Goal: Transaction & Acquisition: Purchase product/service

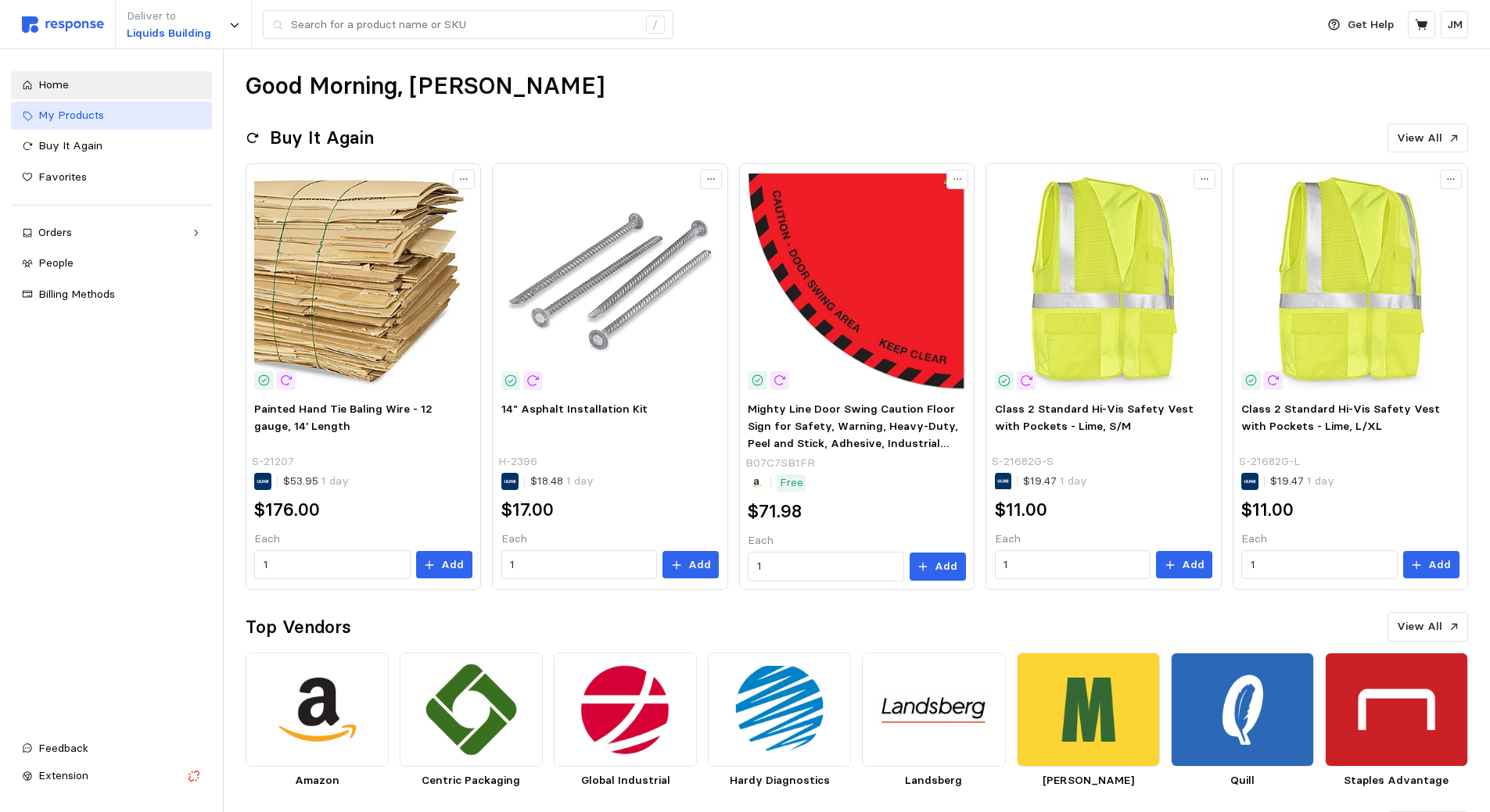
click at [96, 121] on span "My Products" at bounding box center [71, 115] width 66 height 14
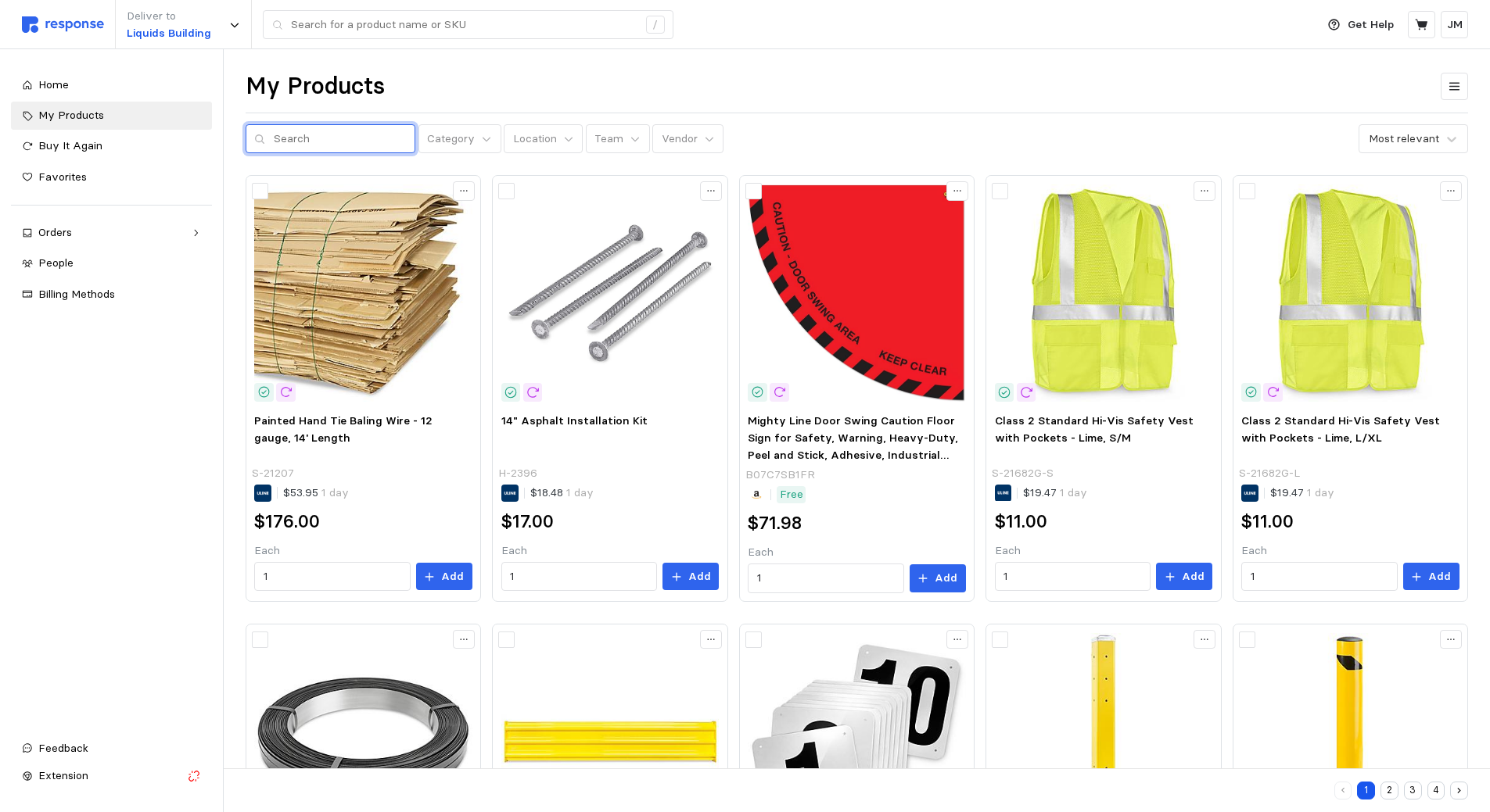
click at [359, 138] on input "text" at bounding box center [340, 138] width 133 height 28
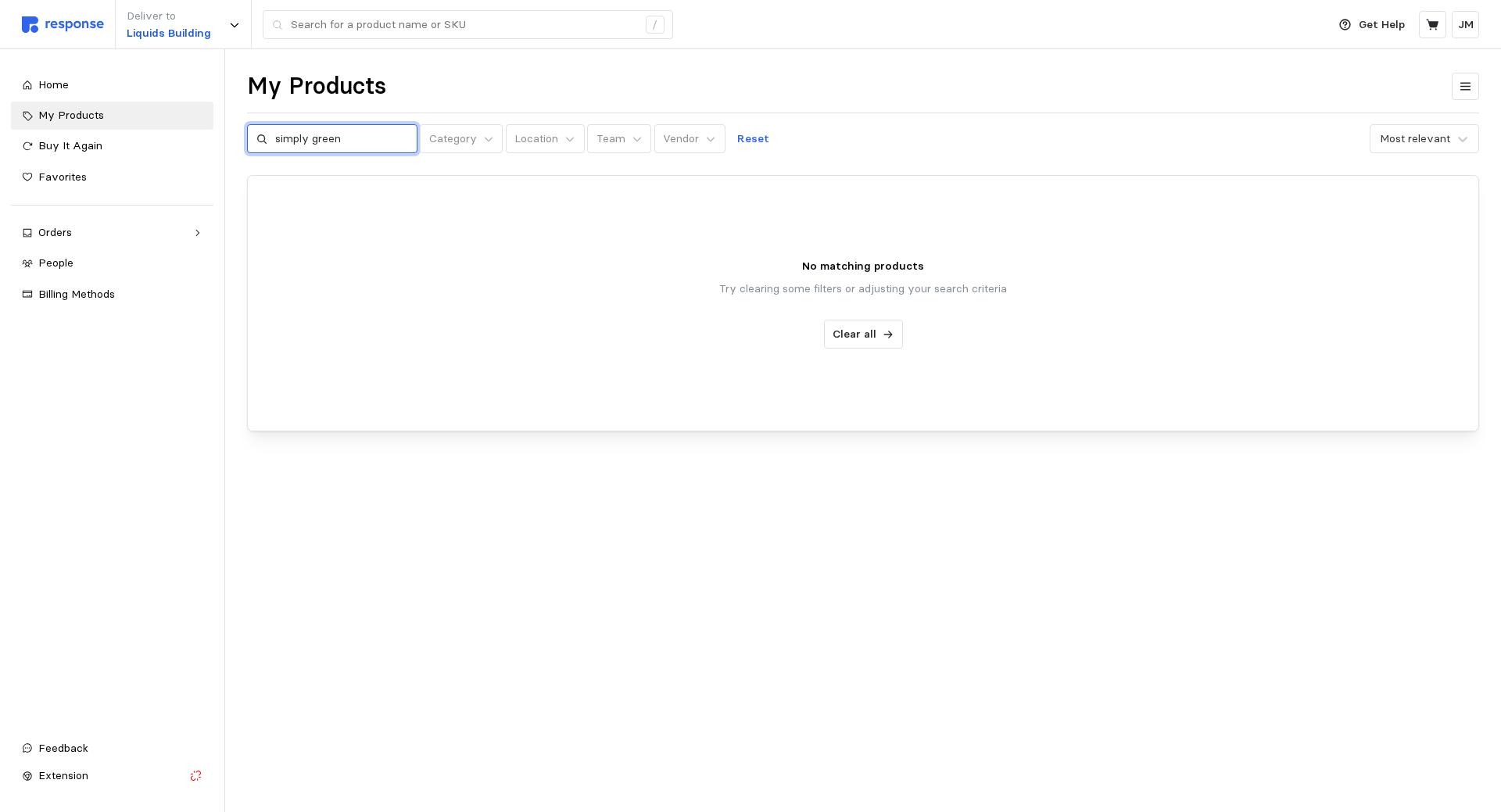
drag, startPoint x: 359, startPoint y: 138, endPoint x: 275, endPoint y: 134, distance: 84.1
click at [275, 134] on input "simply green" at bounding box center [342, 138] width 133 height 28
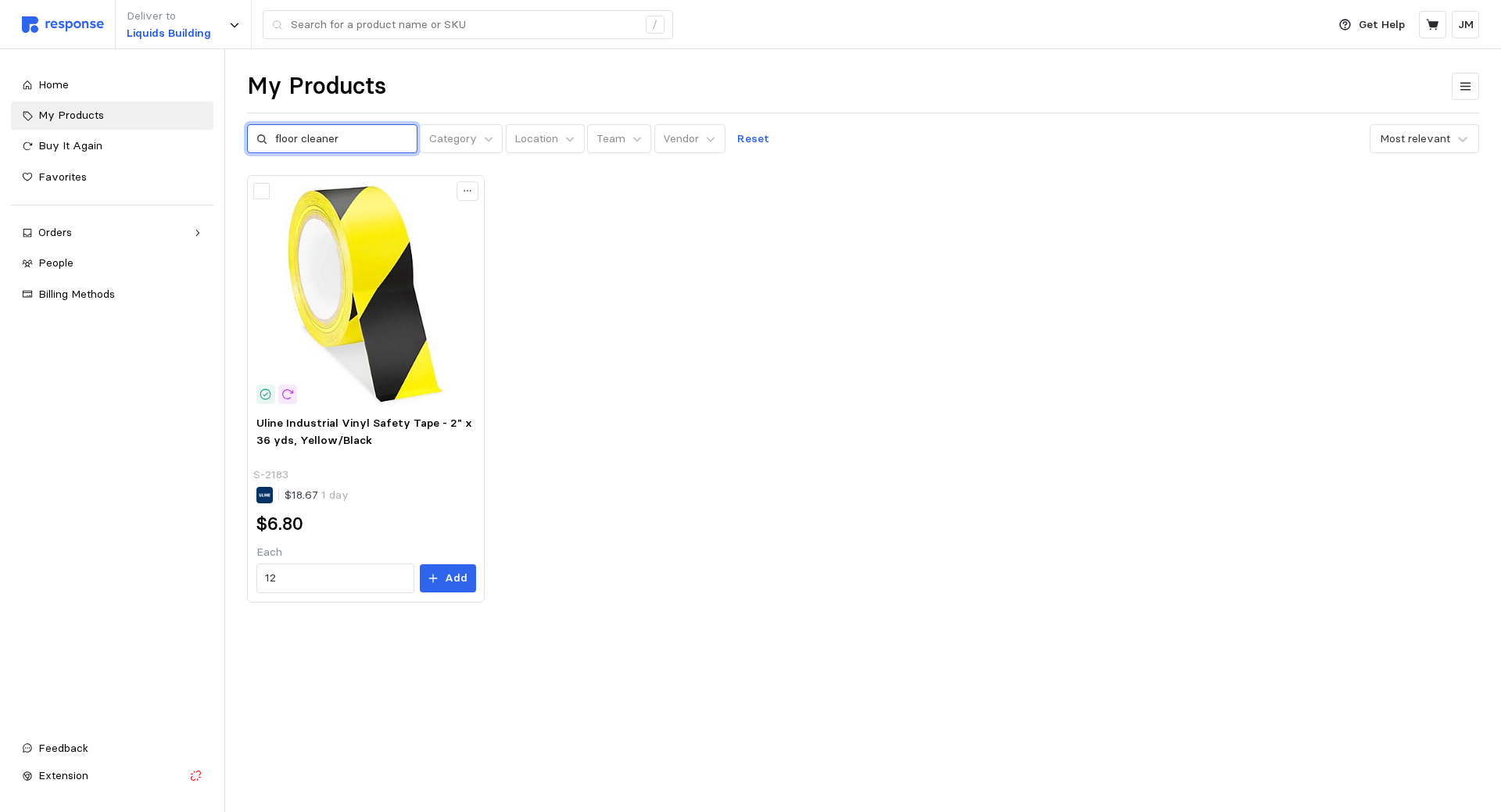
click at [343, 137] on input "floor cleaner" at bounding box center [342, 138] width 133 height 28
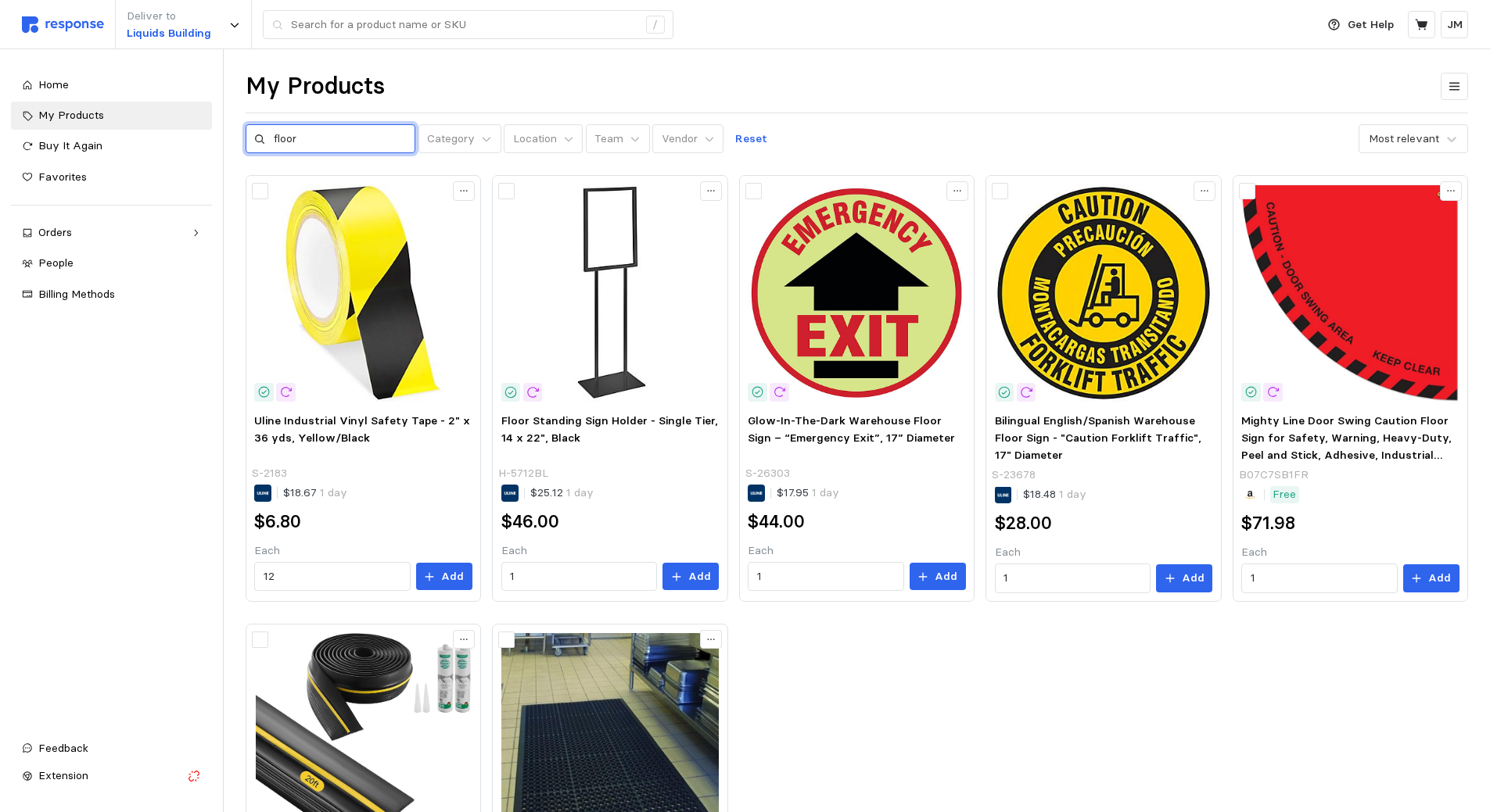
click at [343, 137] on input "floor" at bounding box center [340, 138] width 133 height 28
type input "f"
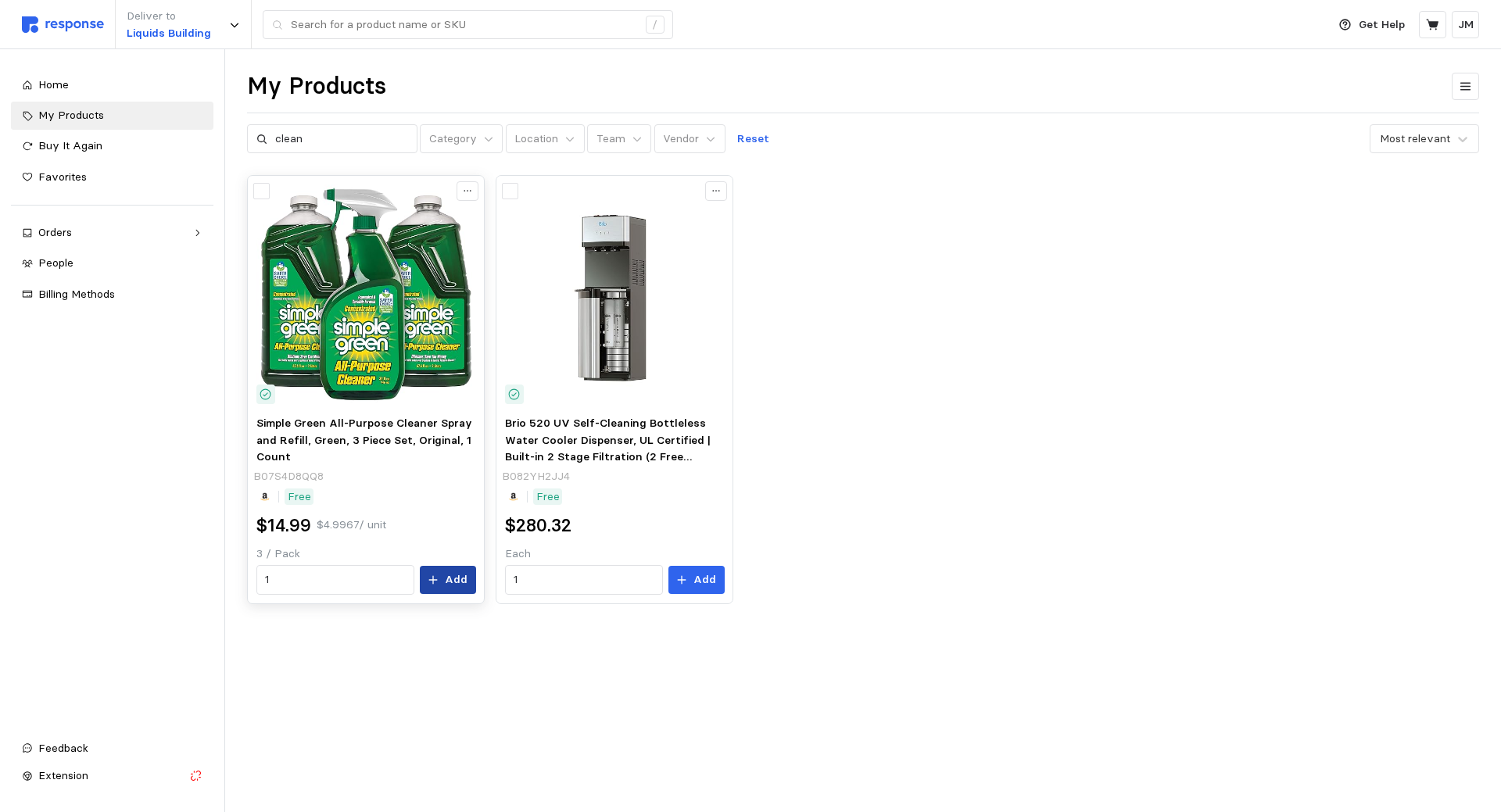
click at [437, 582] on icon at bounding box center [433, 580] width 11 height 11
click at [339, 136] on input "clean" at bounding box center [342, 138] width 133 height 28
type input "c"
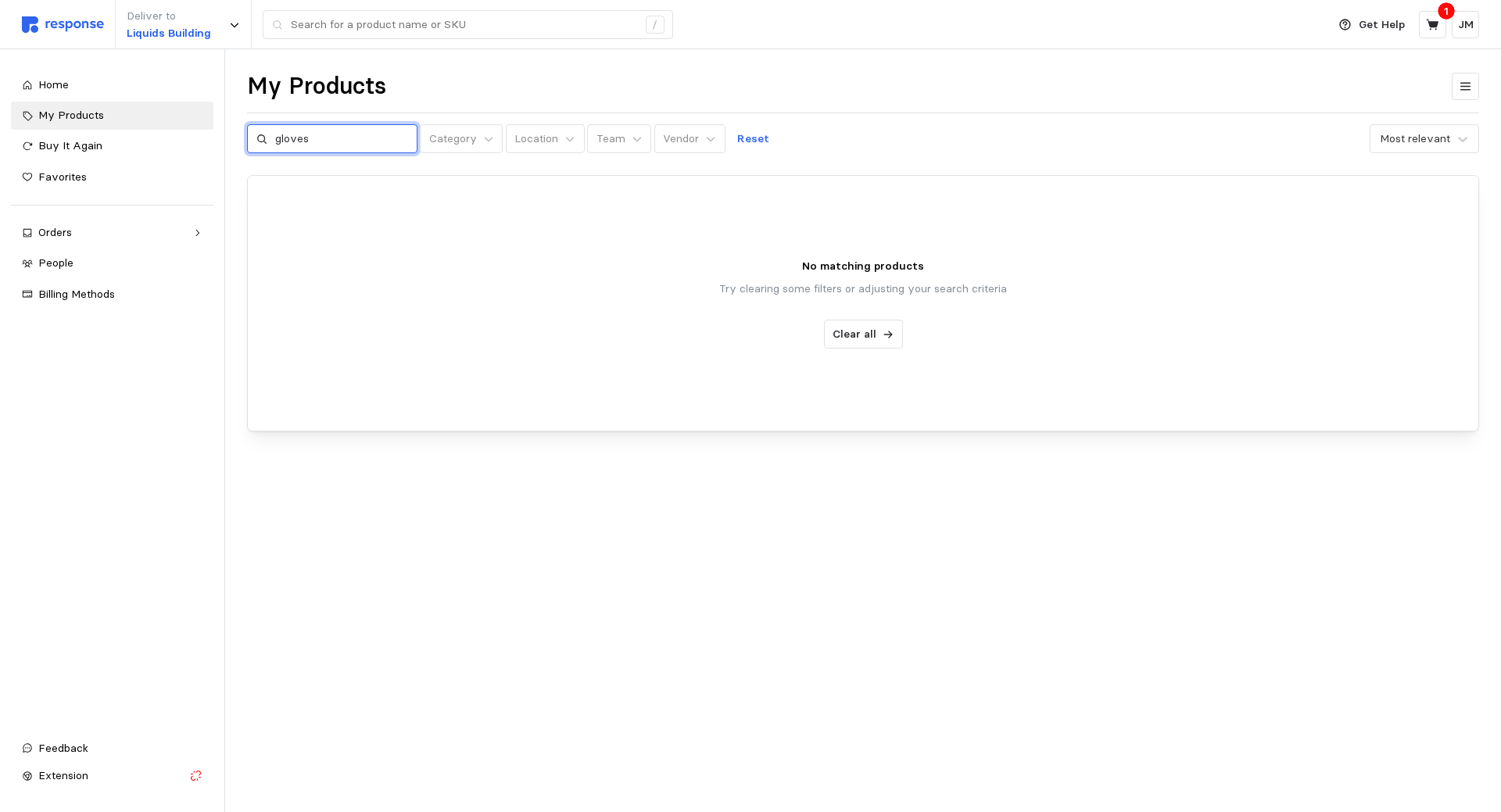
click at [339, 136] on input "gloves" at bounding box center [342, 138] width 133 height 28
type input "glove"
click at [1434, 30] on icon at bounding box center [1433, 25] width 14 height 14
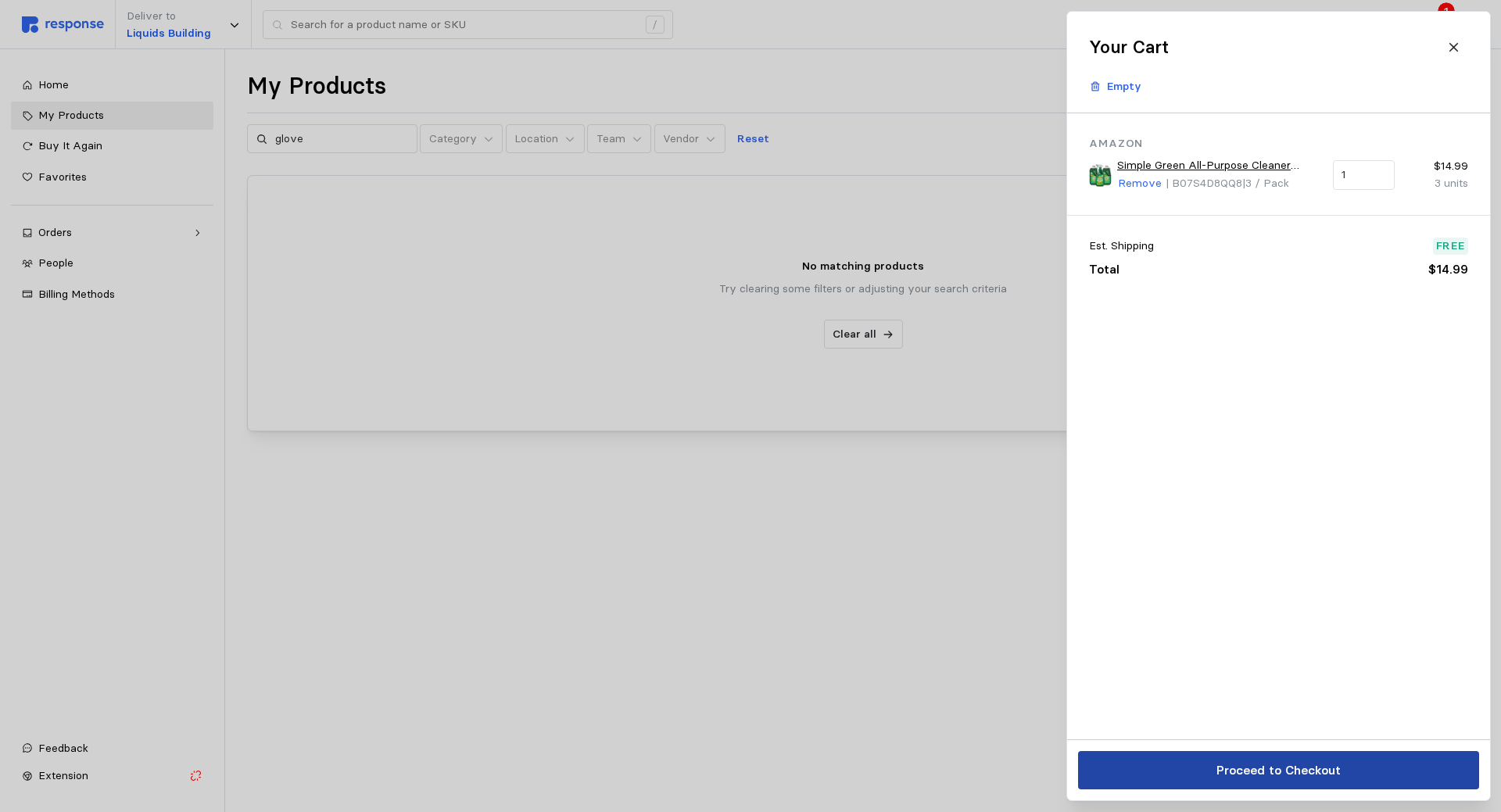
click at [1298, 770] on p "Proceed to Checkout" at bounding box center [1277, 771] width 124 height 20
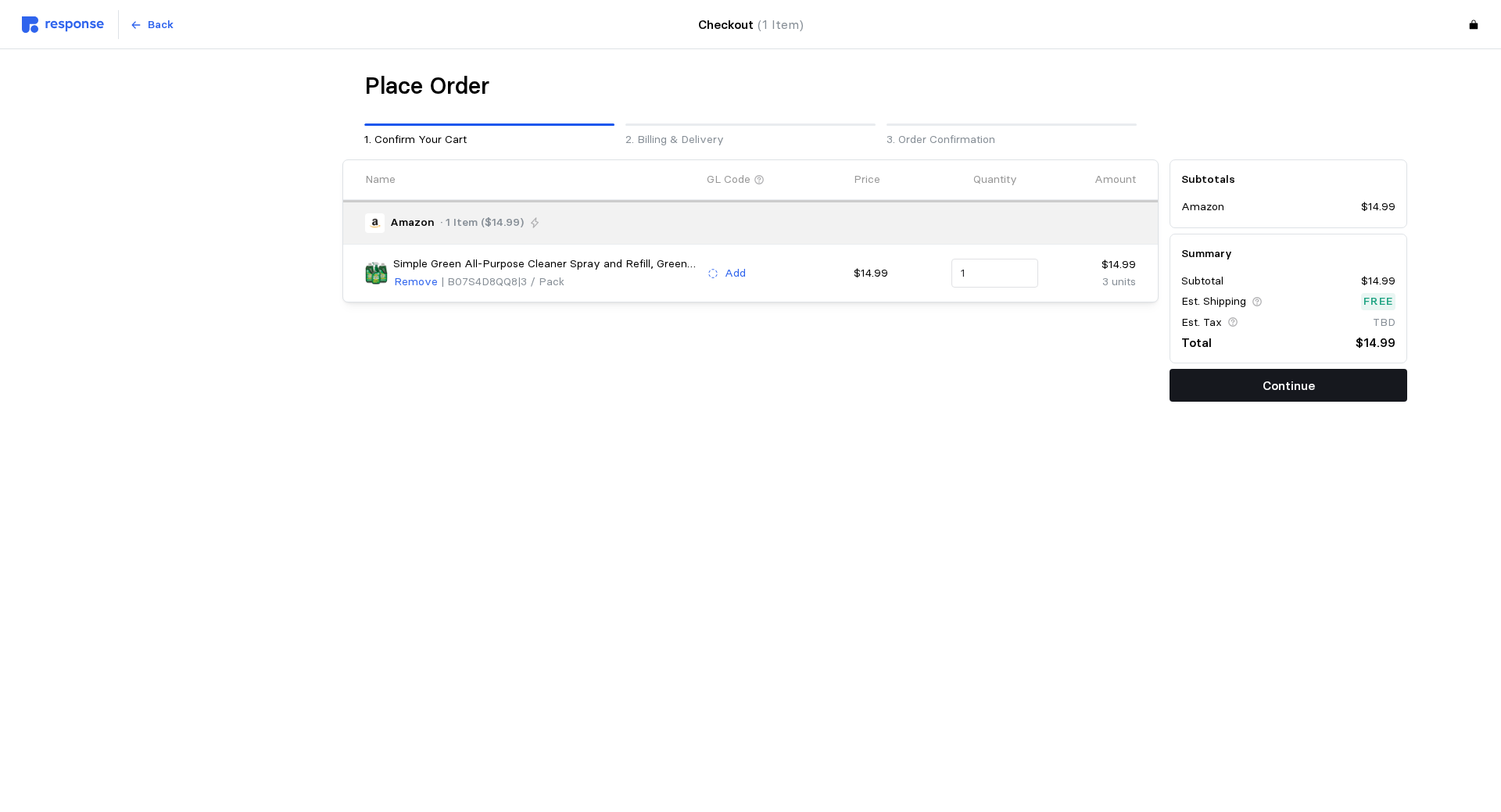
click at [1286, 385] on p "Continue" at bounding box center [1288, 386] width 52 height 20
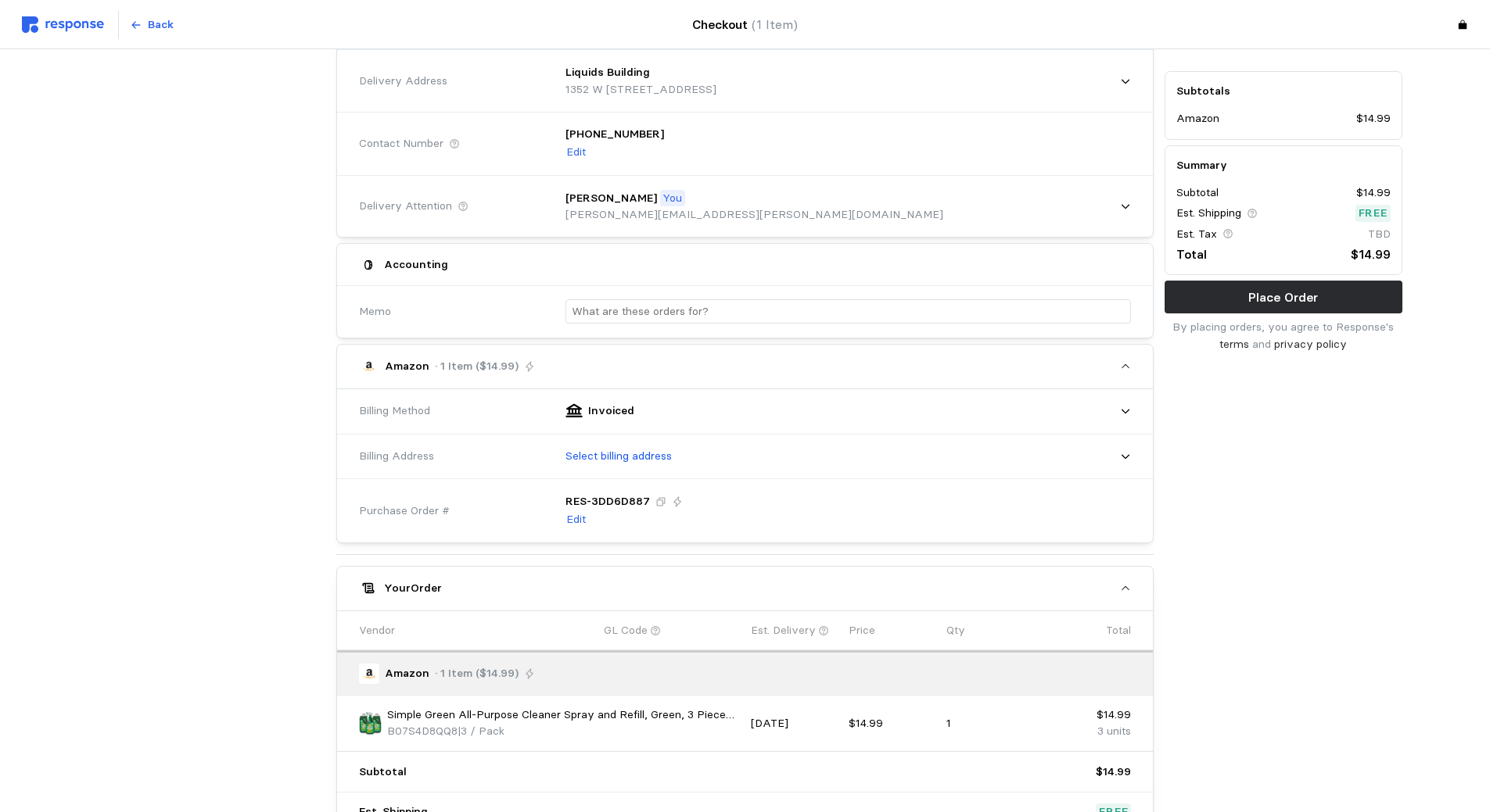
scroll to position [156, 0]
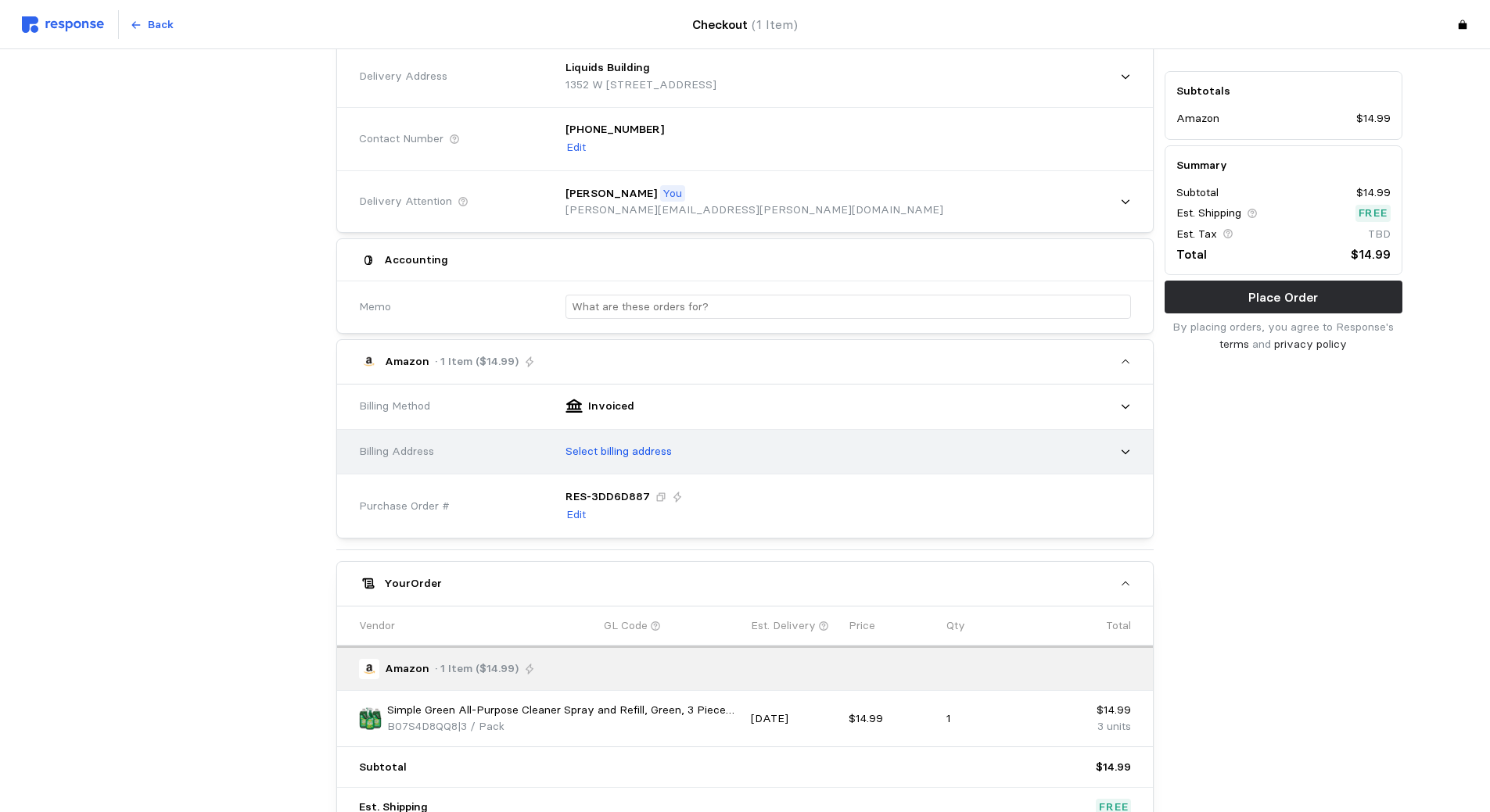
click at [1126, 450] on icon at bounding box center [1125, 451] width 11 height 11
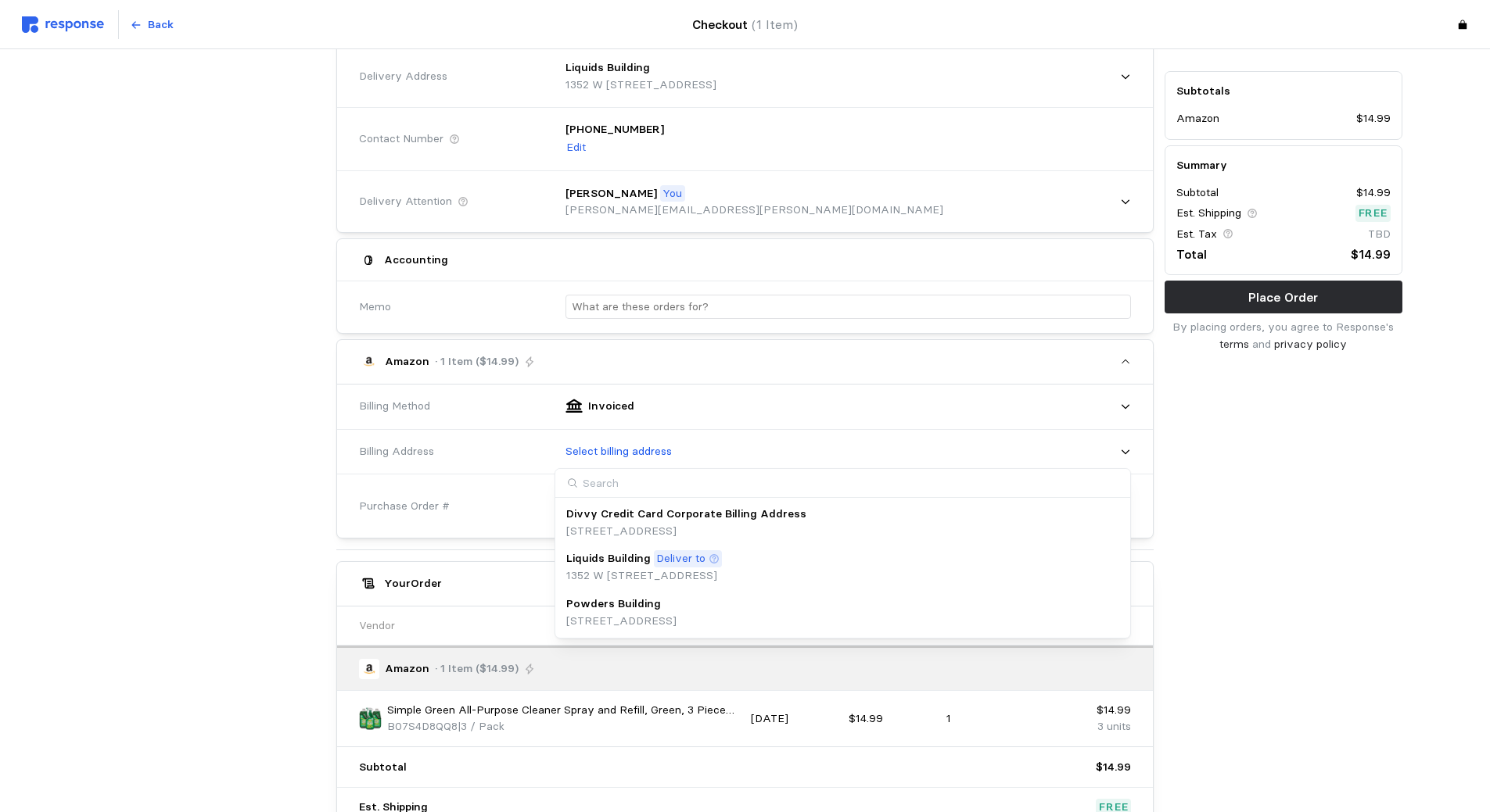
click at [806, 514] on div "Divvy Credit Card Corporate Billing Address" at bounding box center [686, 513] width 240 height 17
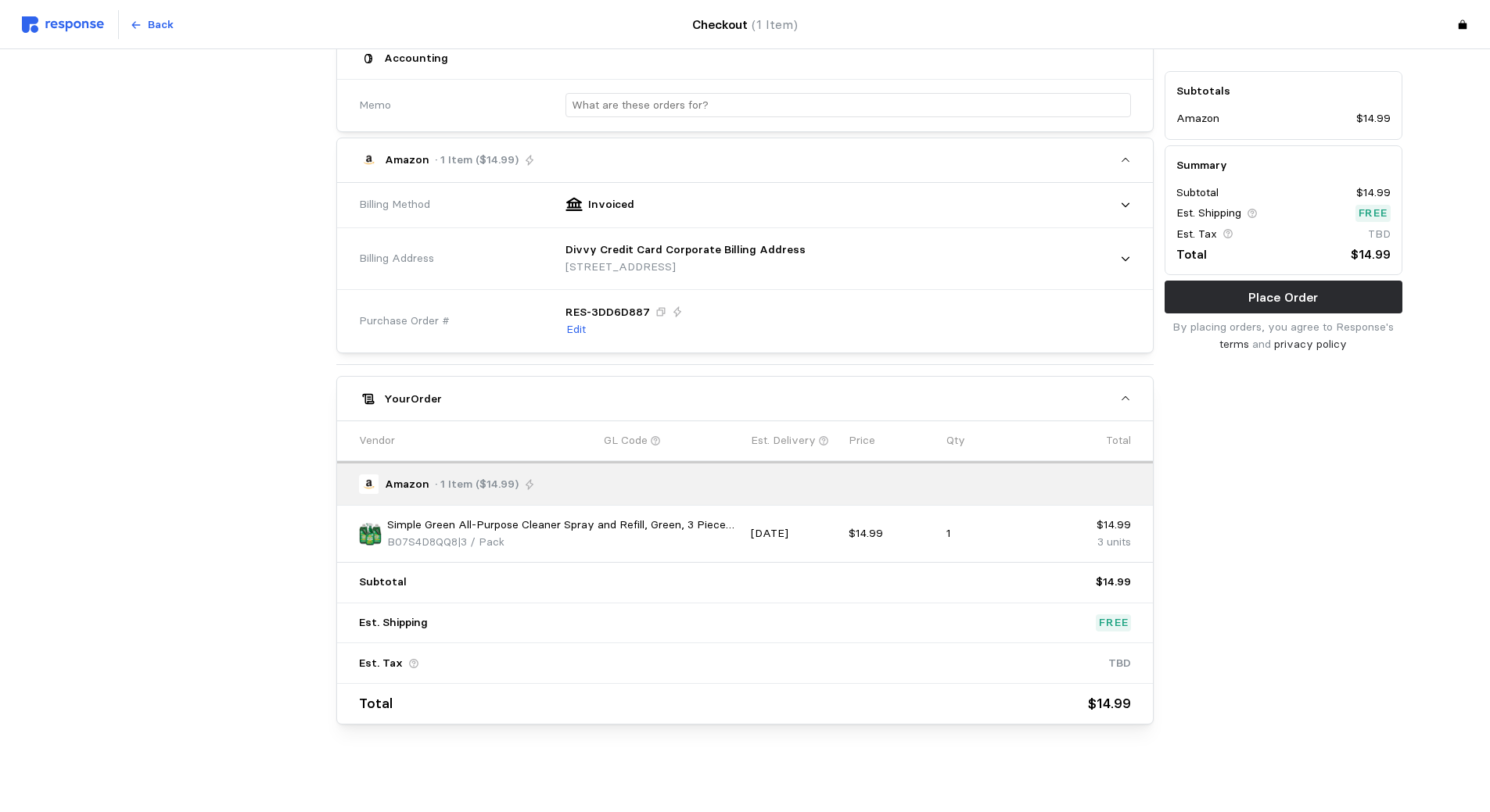
scroll to position [45, 0]
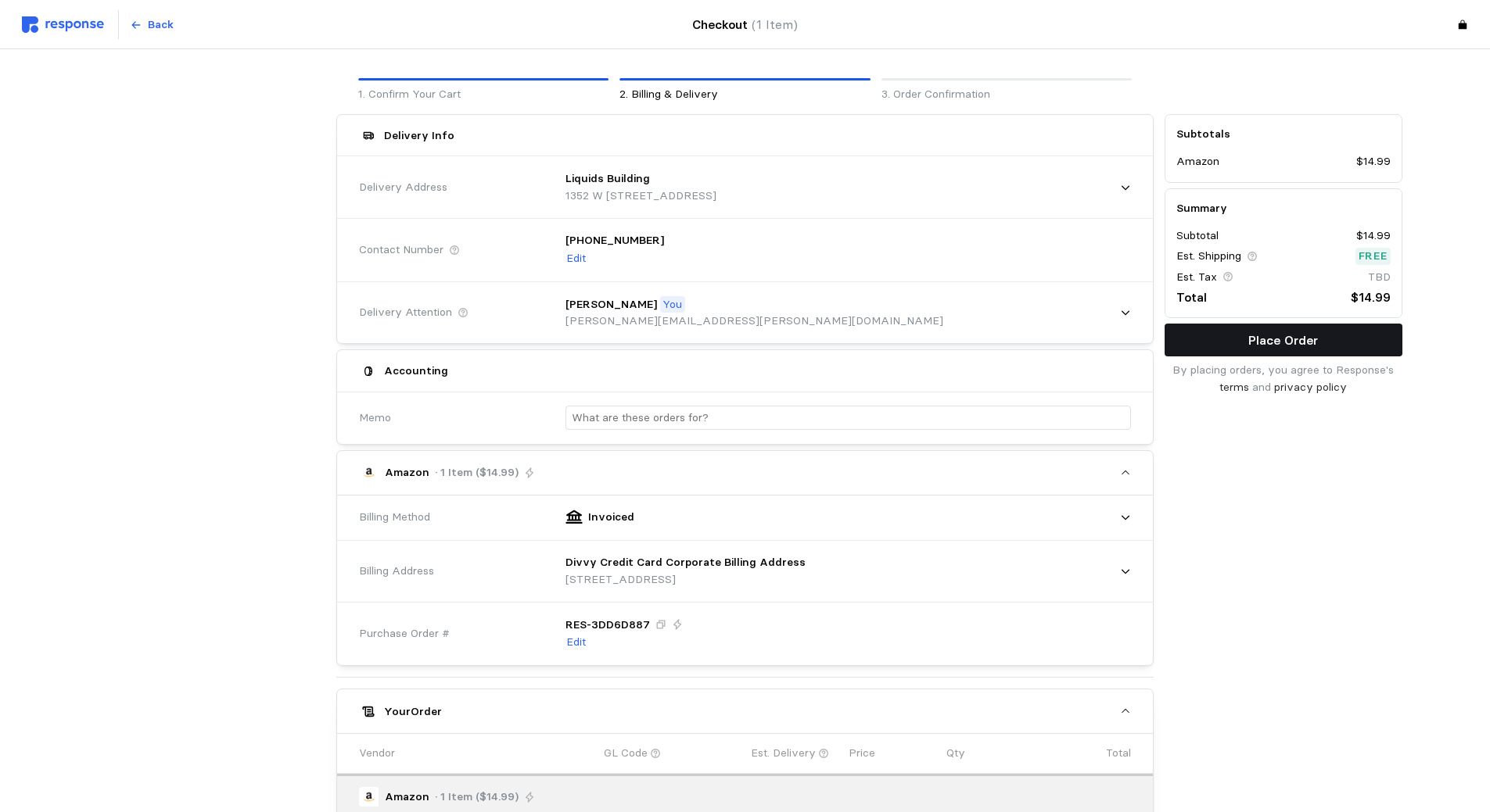
click at [1265, 344] on p "Place Order" at bounding box center [1282, 341] width 69 height 20
